Goal: Communication & Community: Answer question/provide support

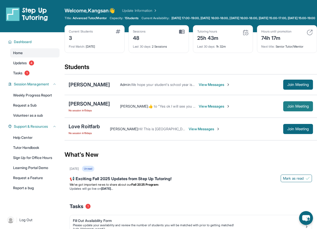
click at [290, 108] on button "Join Meeting" at bounding box center [298, 106] width 30 height 10
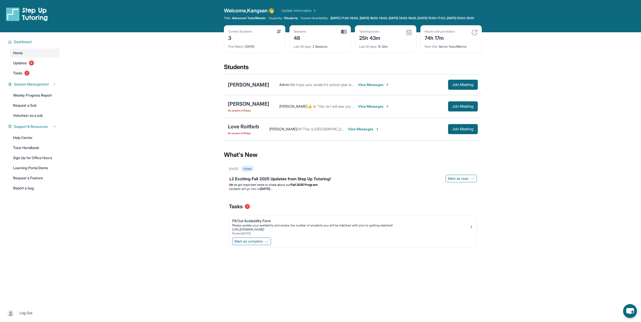
click at [320, 109] on span "View Messages" at bounding box center [373, 106] width 31 height 5
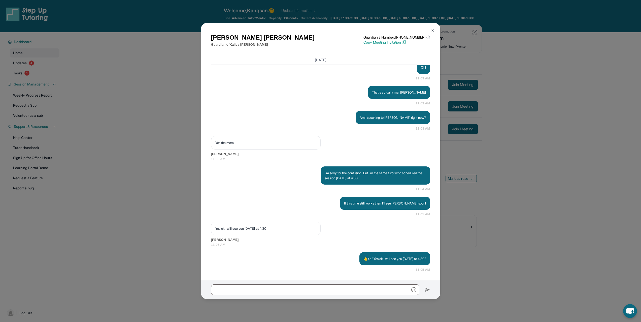
scroll to position [1570, 0]
click at [320, 118] on div "[PERSON_NAME] Guardian of [PERSON_NAME] Guardian's Number: [PHONE_NUMBER] ⓘ Thi…" at bounding box center [320, 161] width 641 height 322
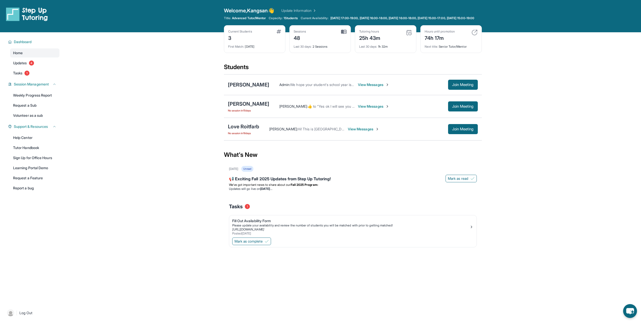
click at [363, 109] on span "View Messages" at bounding box center [373, 106] width 31 height 5
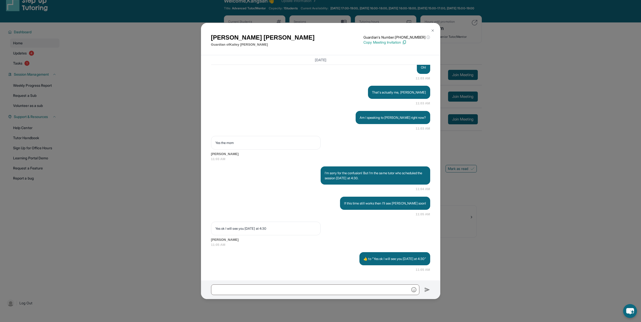
scroll to position [36, 0]
